Goal: Register for event/course

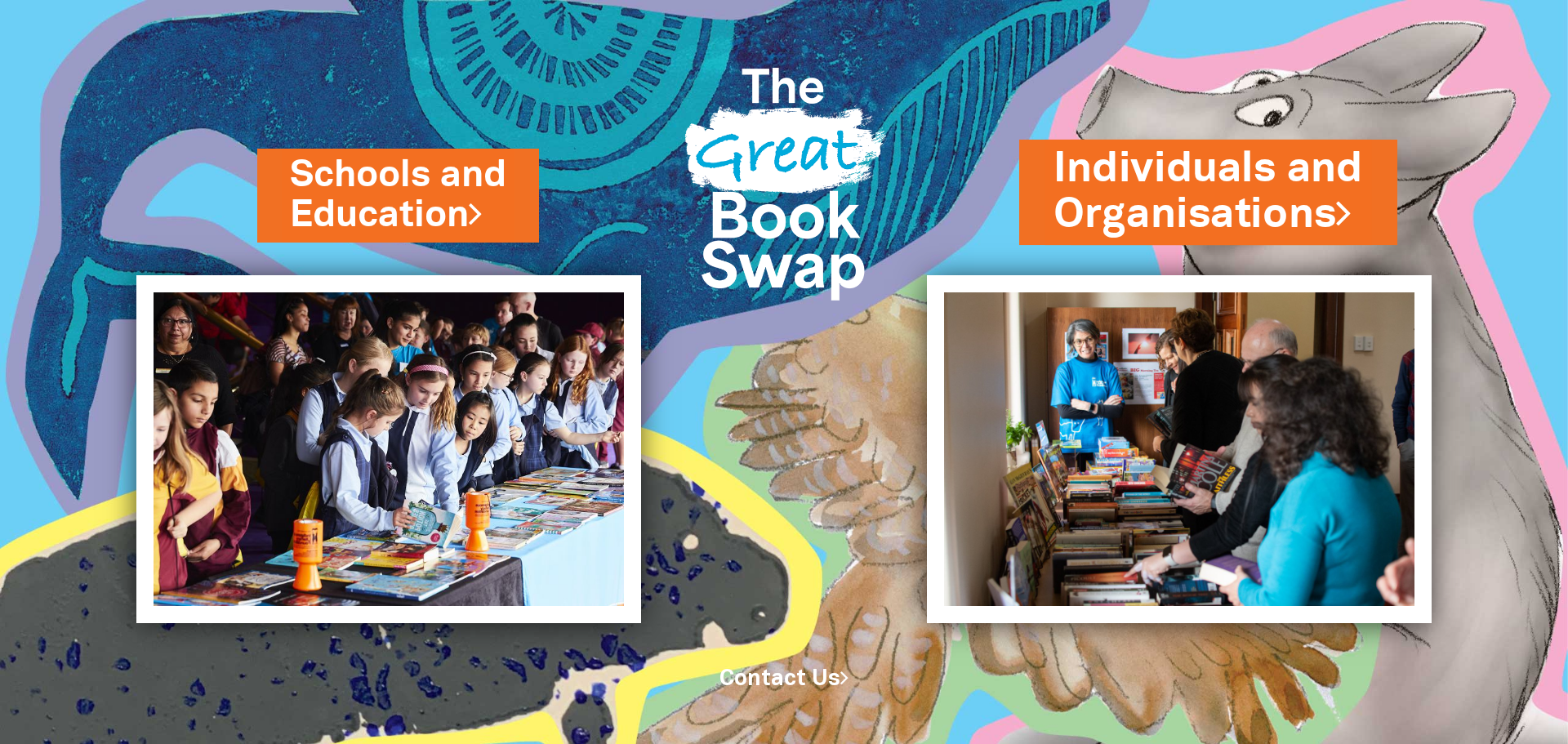
click at [1329, 192] on link "Individuals and Organisations" at bounding box center [1208, 192] width 309 height 103
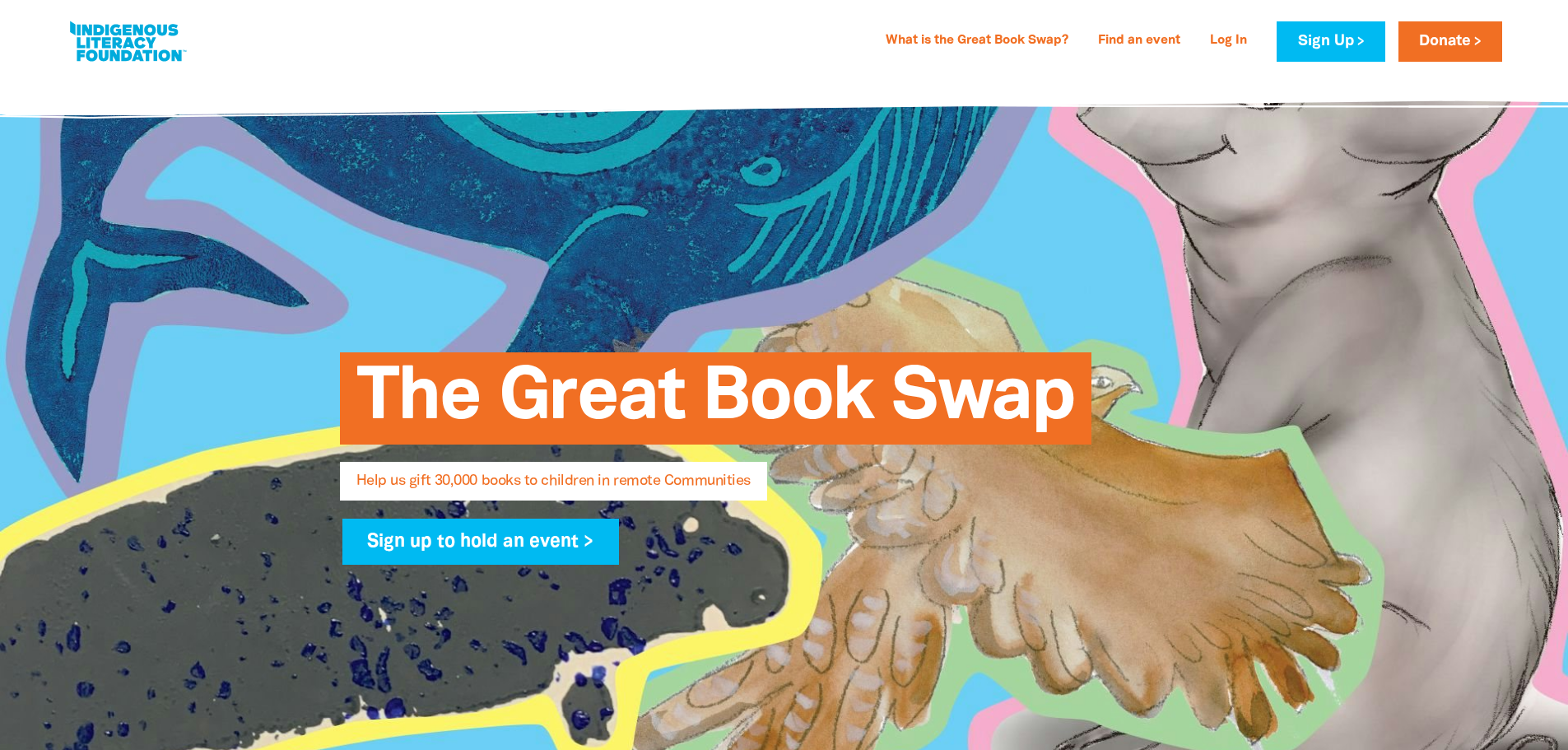
select select "AU"
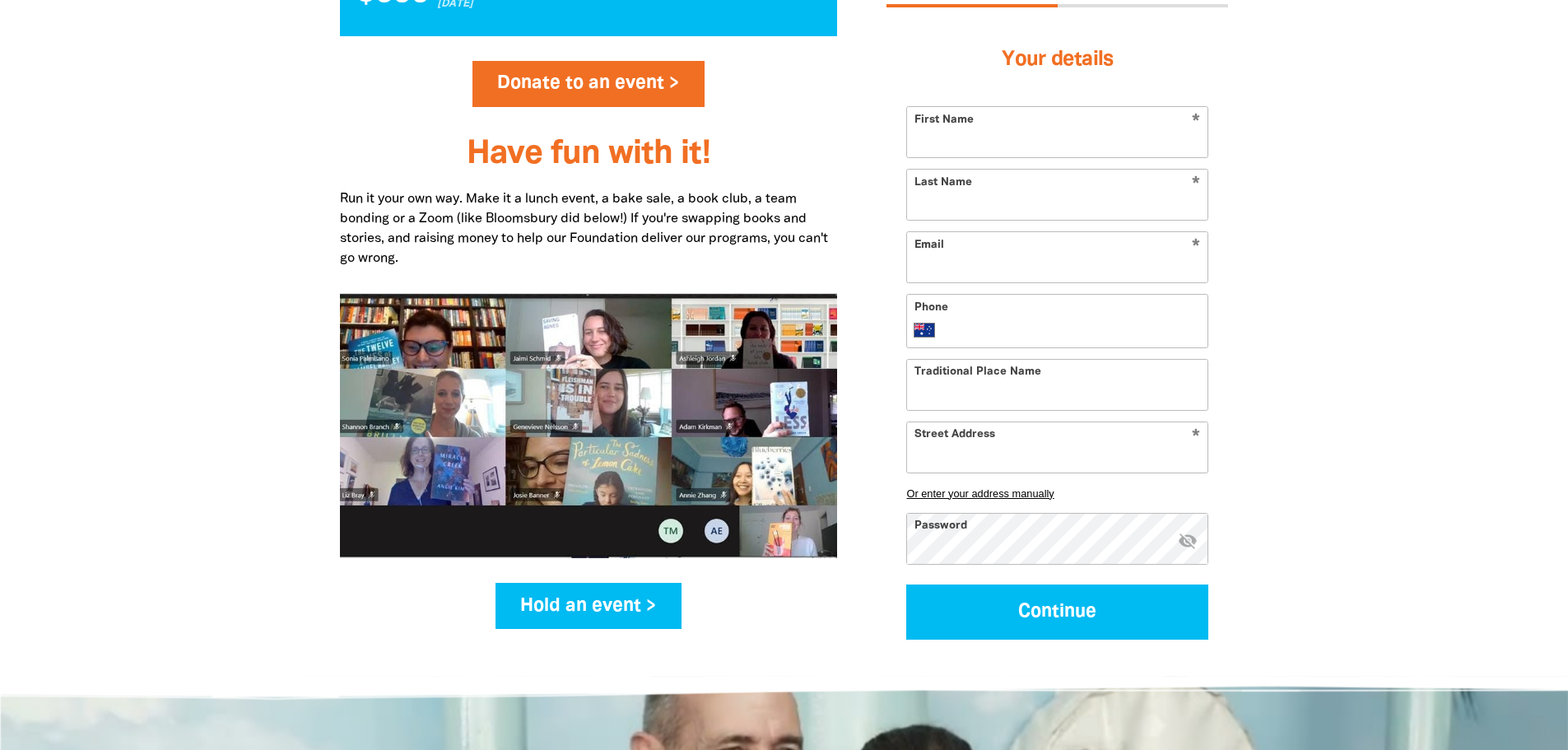
scroll to position [2141, 0]
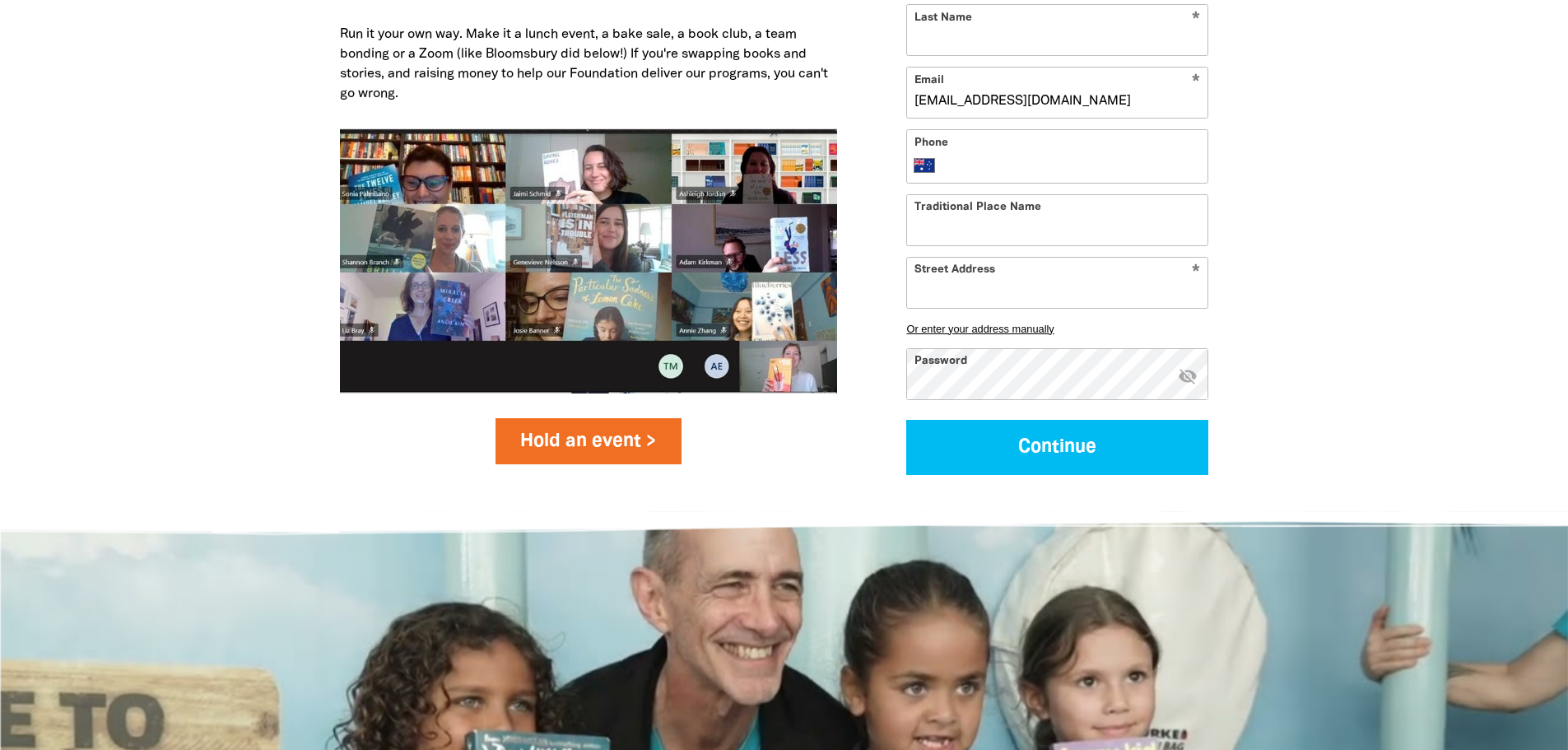
click at [620, 442] on link "Hold an event >" at bounding box center [589, 441] width 187 height 46
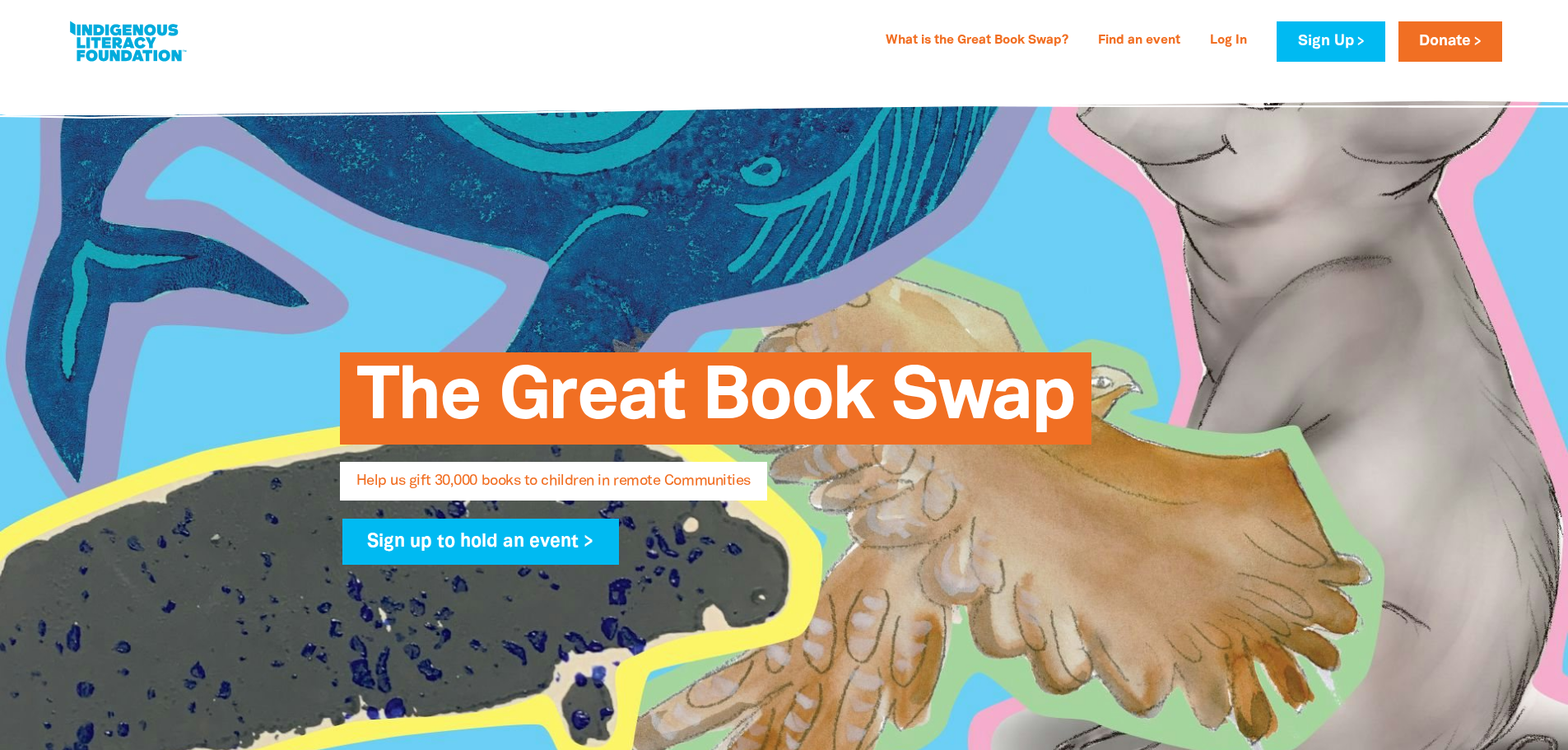
select select "AU"
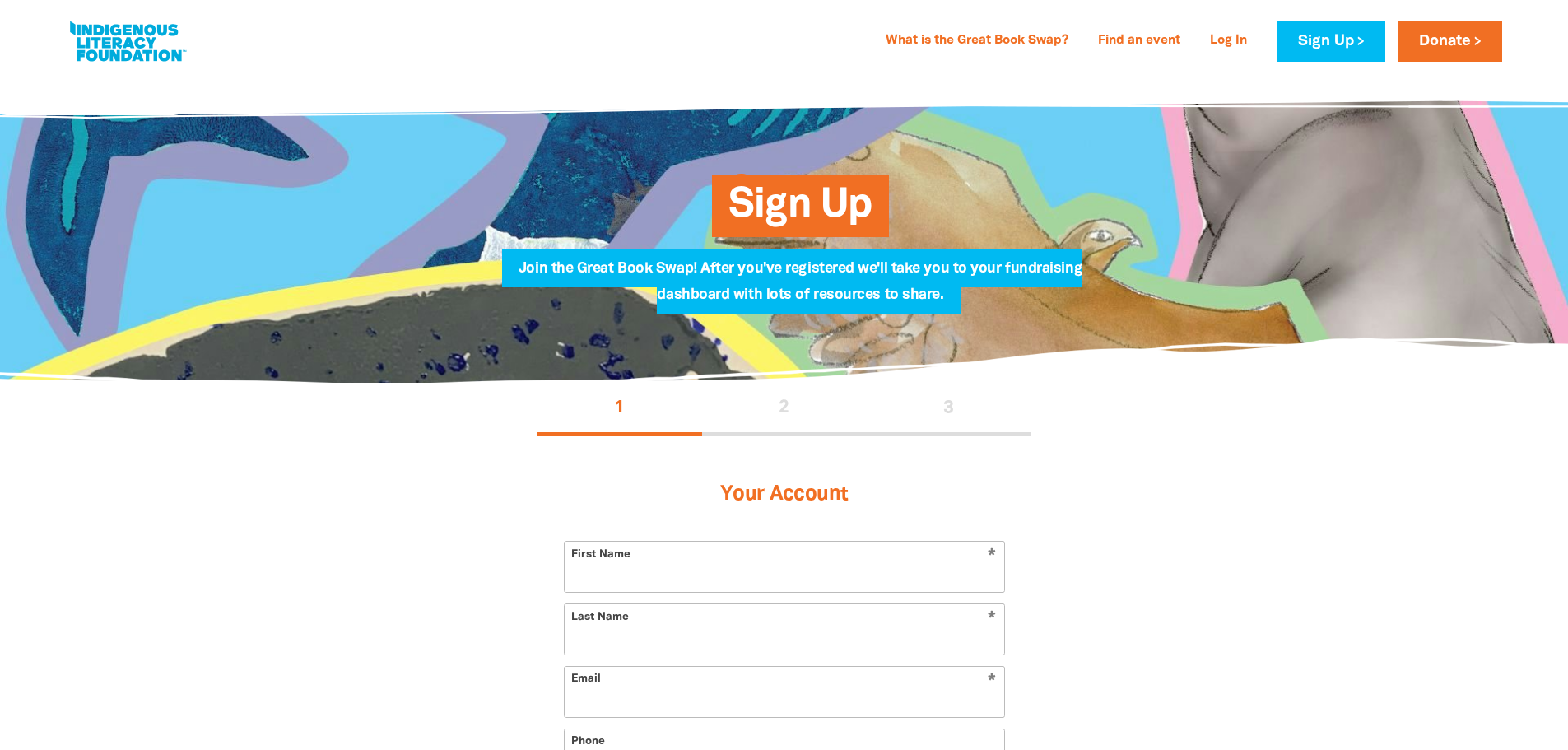
type input "[EMAIL_ADDRESS][DOMAIN_NAME]"
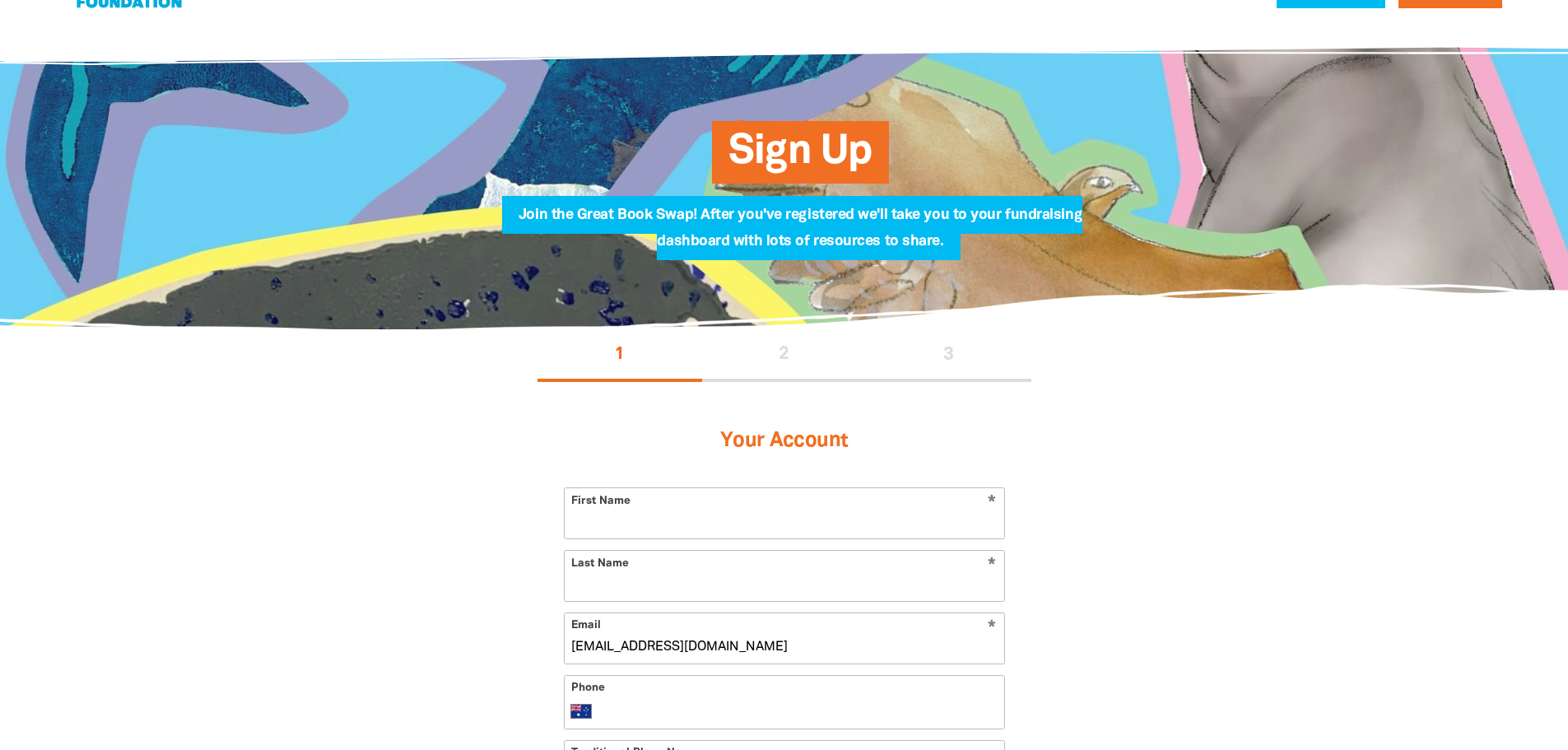
scroll to position [82, 0]
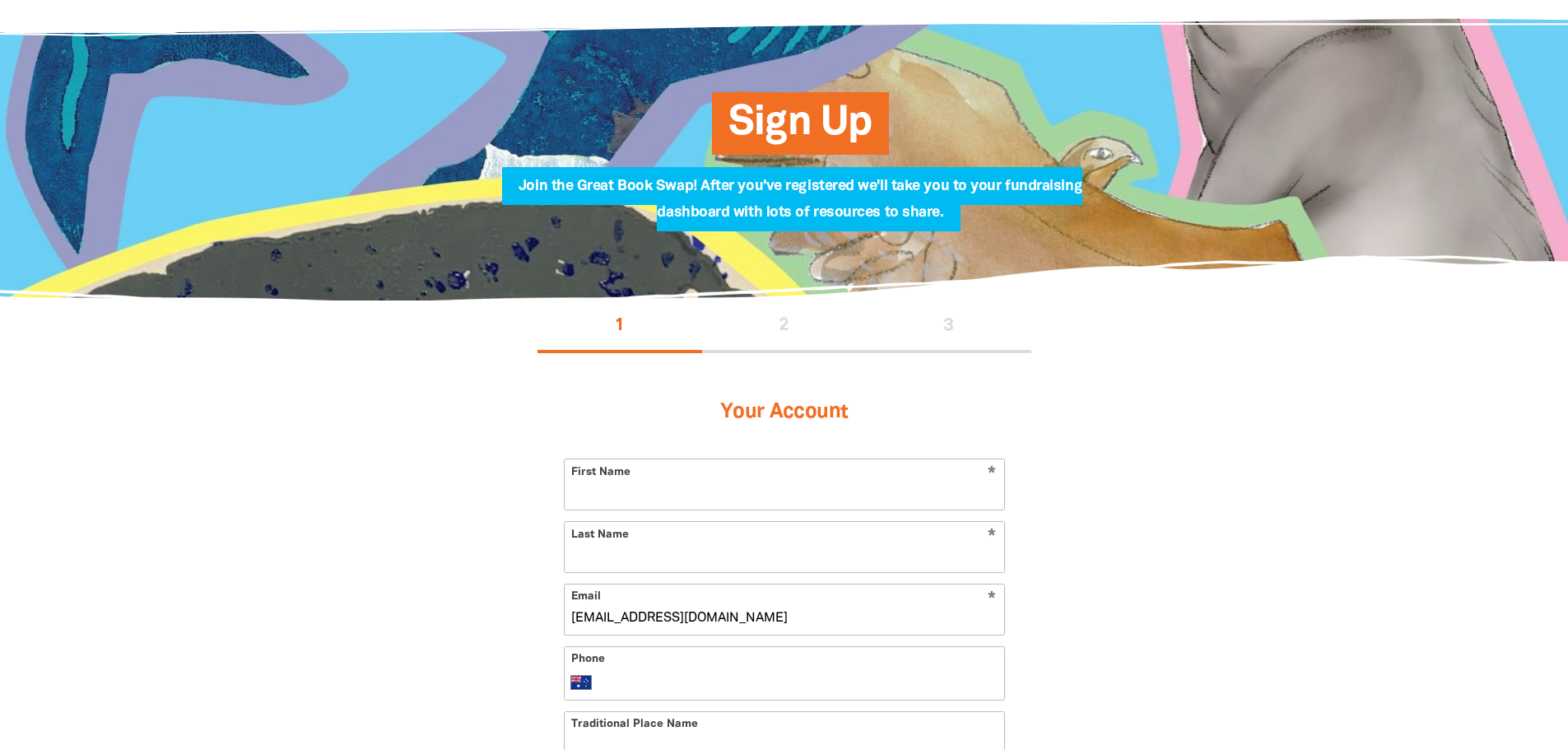
click at [633, 480] on input "First Name" at bounding box center [784, 485] width 440 height 51
click at [469, 460] on div "1 2 3 Your Account * First Name * Last Name * Email mhajnal@coreprojects.com.au…" at bounding box center [785, 698] width 988 height 795
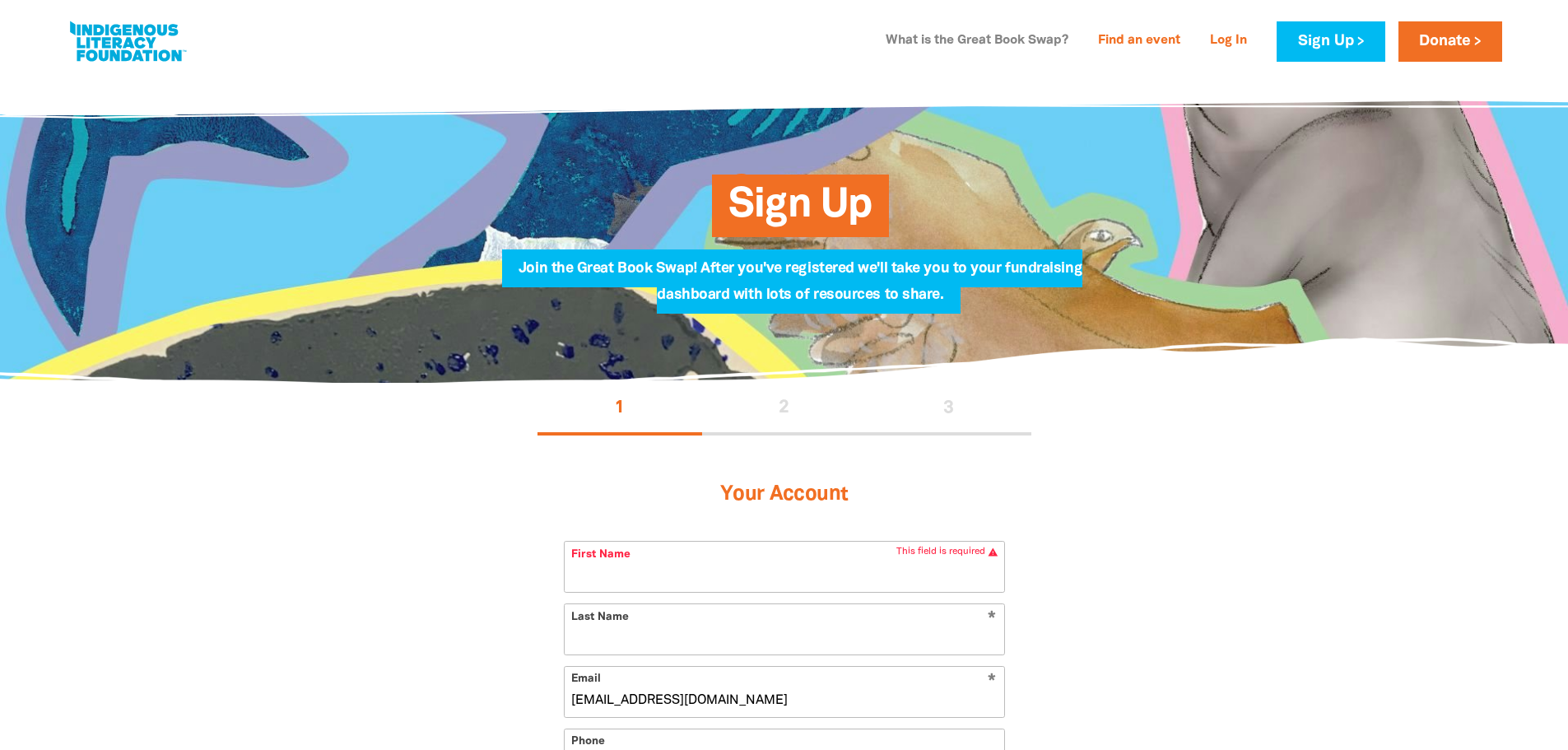
click at [1007, 43] on link "What is the Great Book Swap?" at bounding box center [977, 41] width 202 height 26
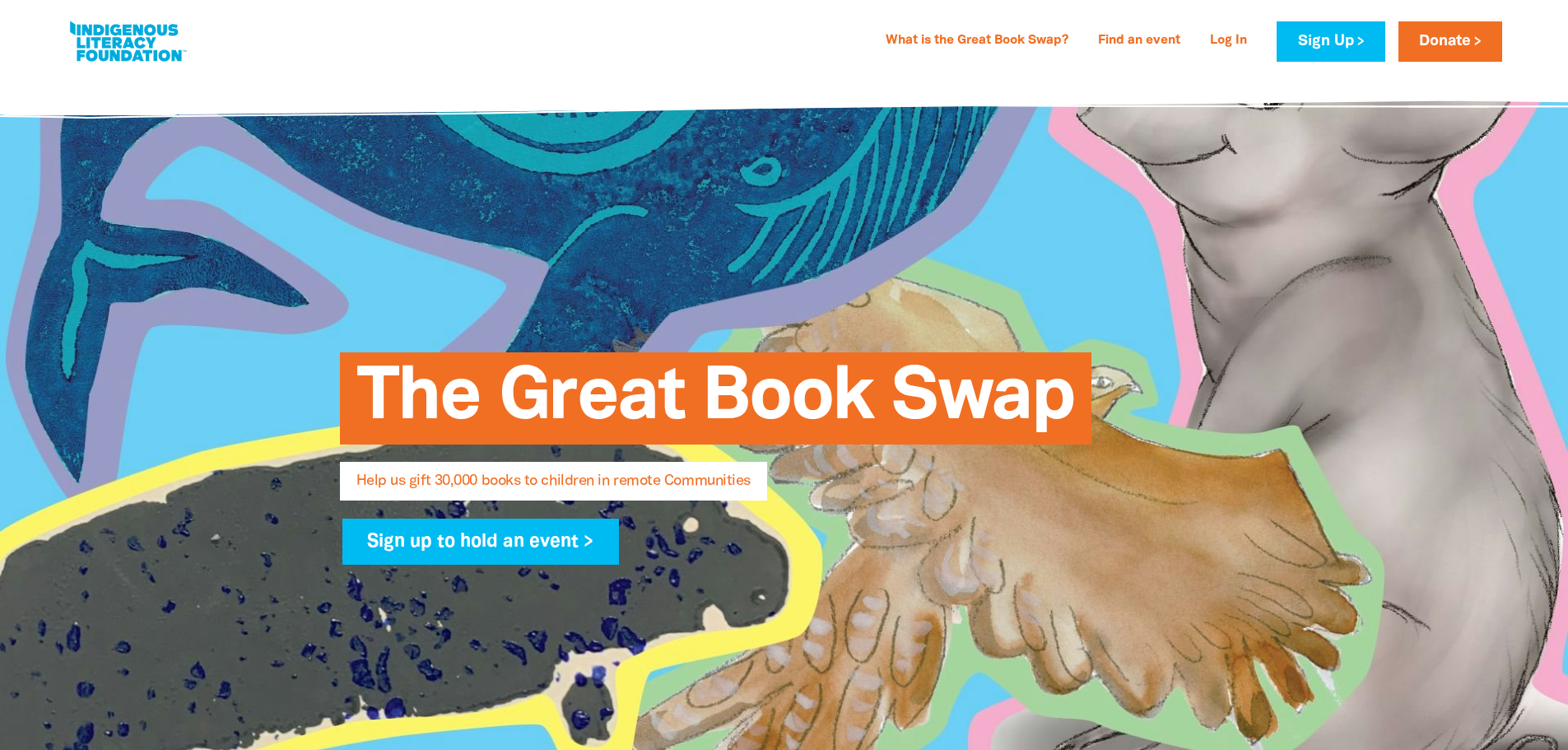
select select "AU"
type input "[EMAIL_ADDRESS][DOMAIN_NAME]"
click at [951, 40] on link "What is the Great Book Swap?" at bounding box center [977, 41] width 202 height 26
click at [1022, 40] on link "What is the Great Book Swap?" at bounding box center [977, 41] width 202 height 26
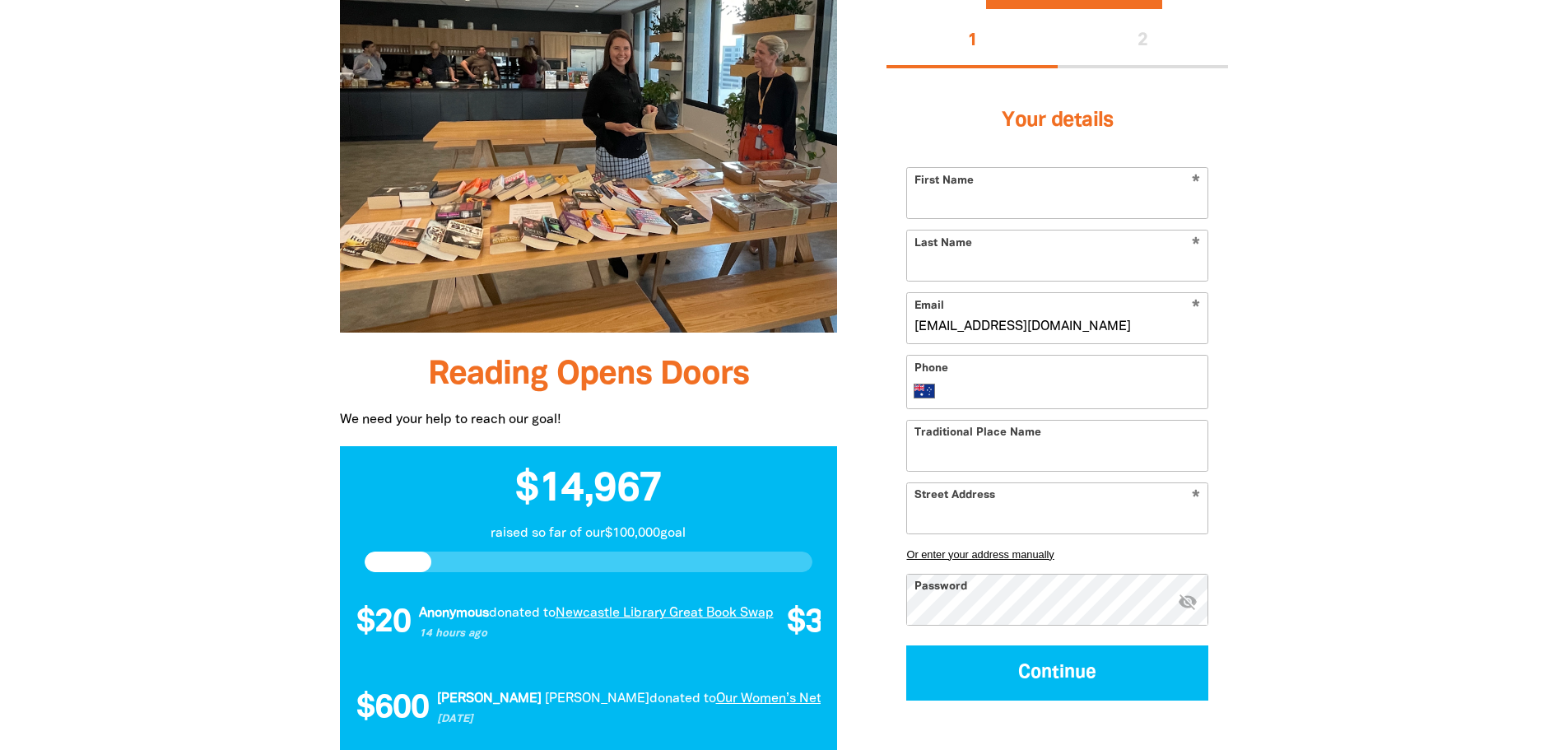
scroll to position [1400, 0]
